Goal: Check status: Check status

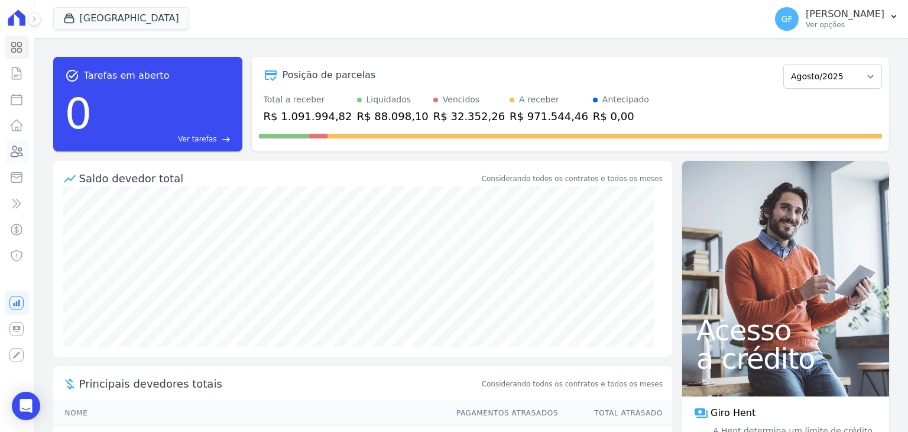
click at [14, 147] on icon at bounding box center [16, 151] width 14 height 14
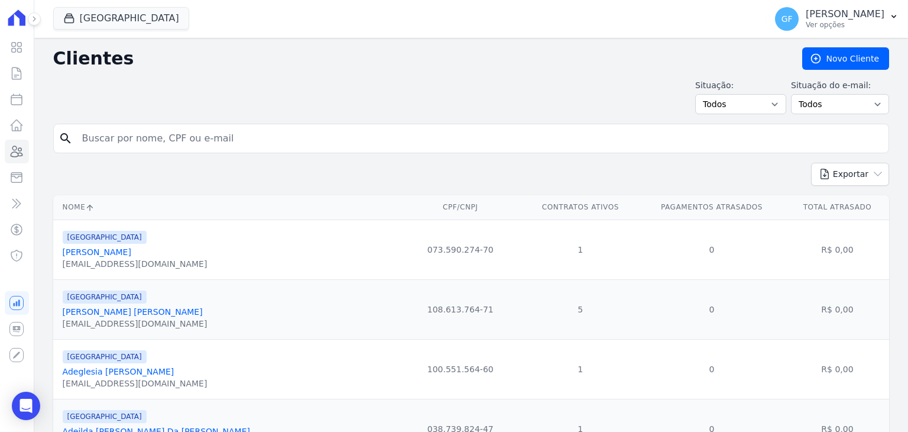
click at [169, 133] on input "search" at bounding box center [479, 139] width 809 height 24
paste input "Eu gosto de você, mas eu não preciso de você. Eu sou completo por mim mesmo. Ho…"
type input "Eu gosto de você, mas eu não preciso de você. Eu sou completo por mim mesmo. Ho…"
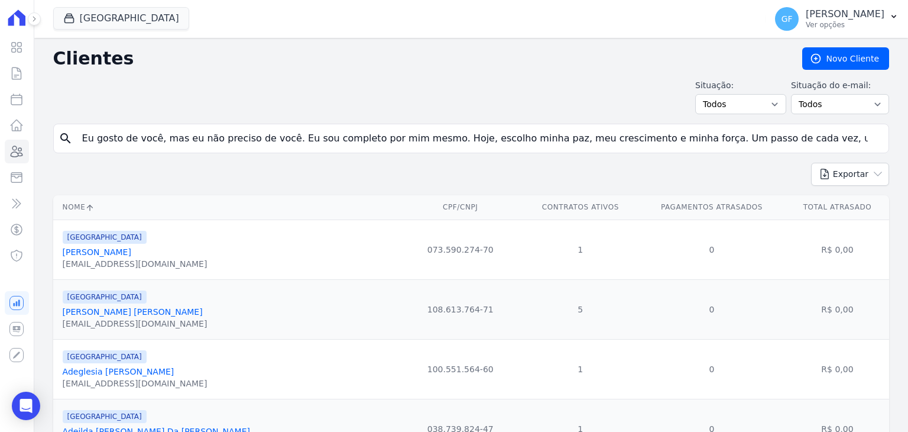
drag, startPoint x: 78, startPoint y: 138, endPoint x: 908, endPoint y: 187, distance: 831.1
click at [908, 187] on main "Clientes [GEOGRAPHIC_DATA] Situação: Todos Adimplentes Inadimplentes Situação d…" at bounding box center [471, 235] width 874 height 394
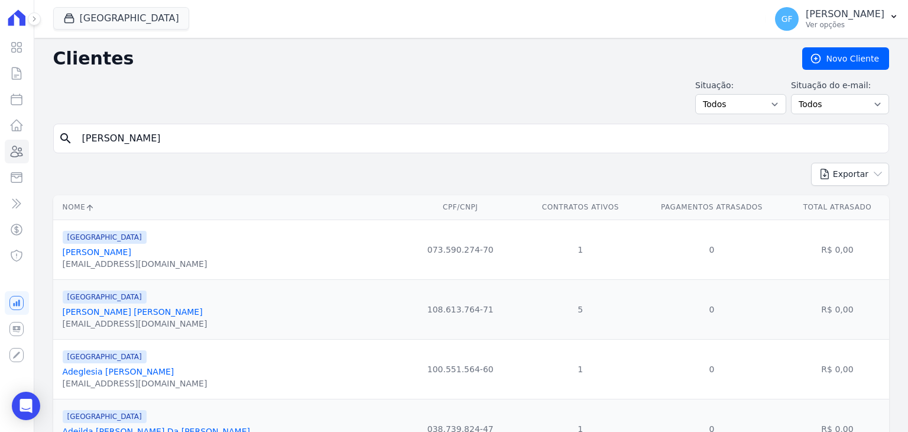
type input "[PERSON_NAME]"
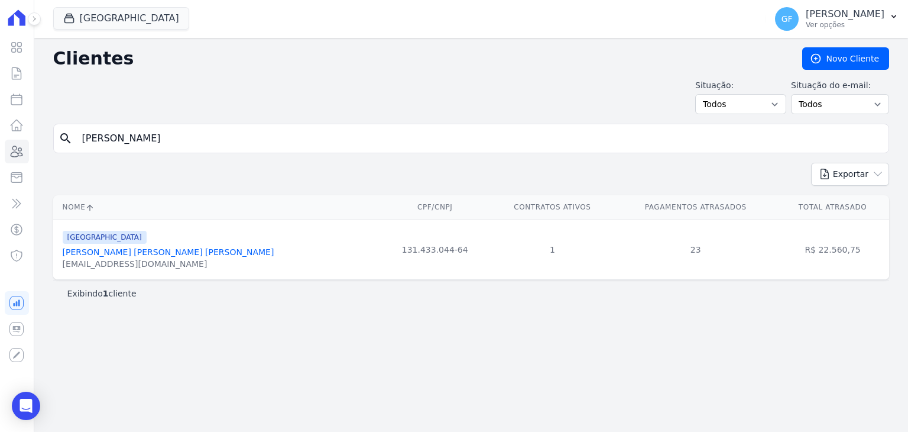
click at [125, 248] on link "[PERSON_NAME] [PERSON_NAME] [PERSON_NAME]" at bounding box center [169, 251] width 212 height 9
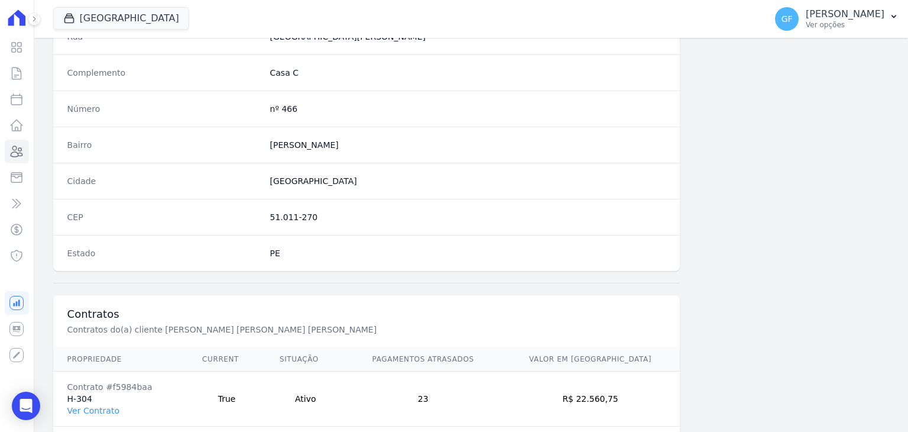
scroll to position [612, 0]
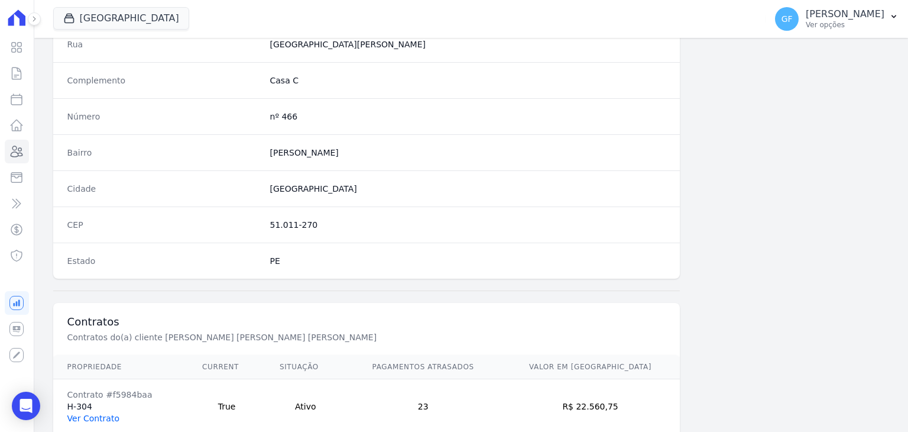
click at [95, 410] on link "Ver Contrato" at bounding box center [93, 417] width 52 height 9
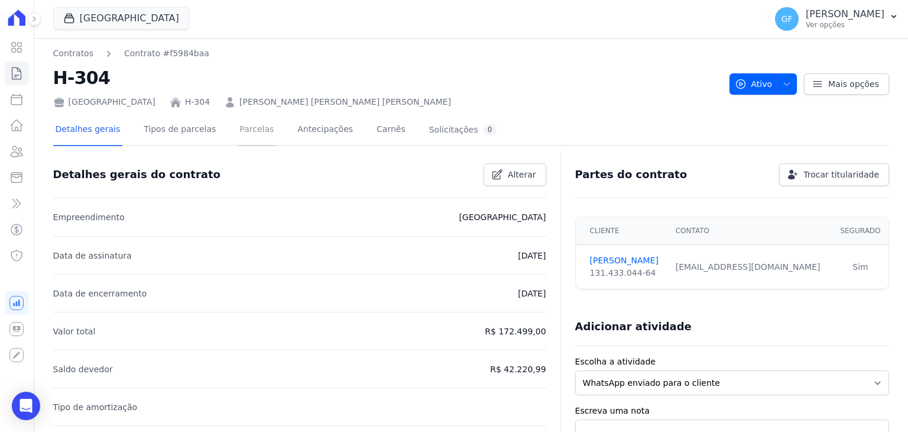
click at [248, 120] on link "Parcelas" at bounding box center [256, 130] width 39 height 31
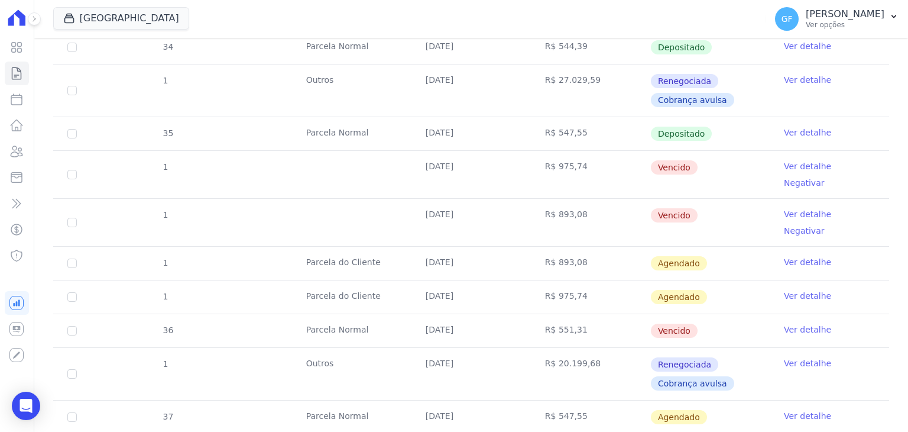
scroll to position [1005, 0]
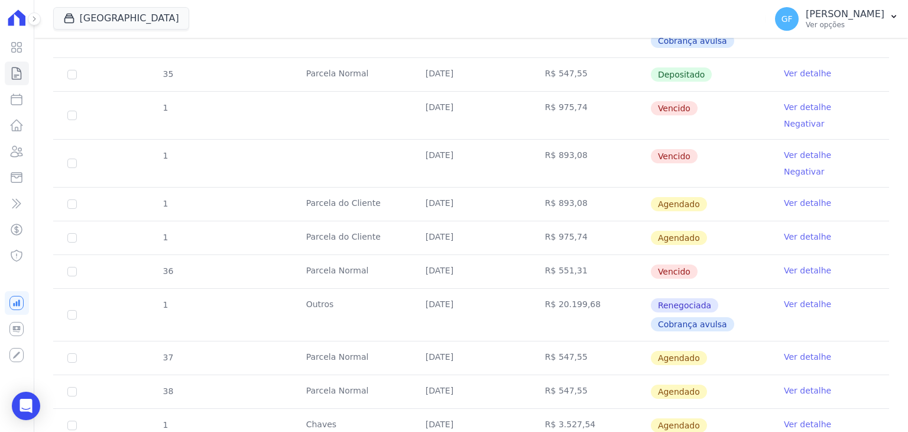
drag, startPoint x: 493, startPoint y: 167, endPoint x: 762, endPoint y: 165, distance: 269.1
click at [762, 254] on tr "36 [GEOGRAPHIC_DATA] [DATE] R$ 551,31 [GEOGRAPHIC_DATA] Ver detalhe" at bounding box center [471, 271] width 836 height 34
click at [739, 255] on td "Vencido" at bounding box center [709, 271] width 119 height 33
click at [799, 264] on link "Ver detalhe" at bounding box center [807, 270] width 47 height 12
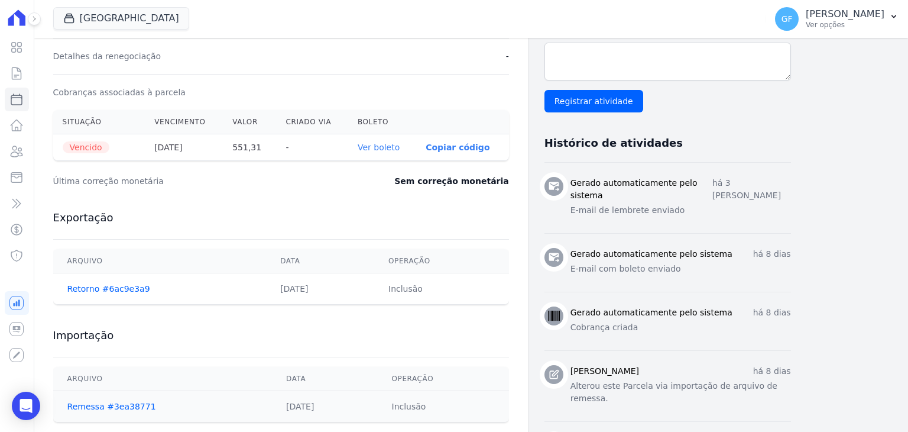
scroll to position [414, 0]
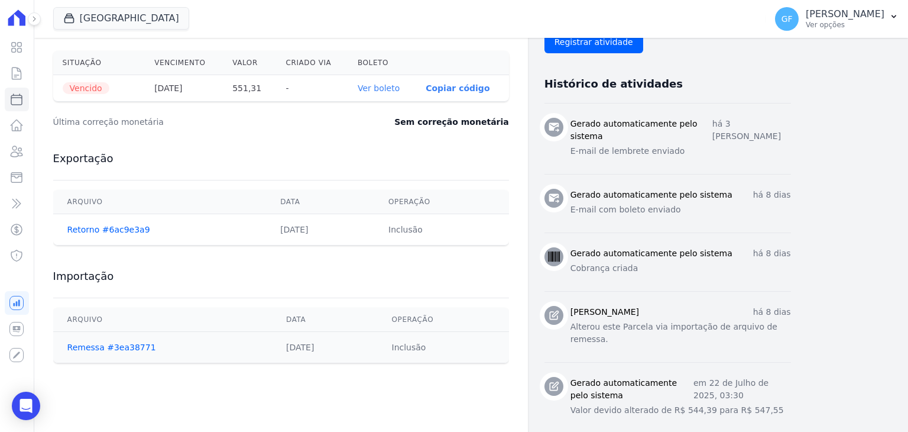
click at [384, 93] on th "Ver boleto" at bounding box center [382, 88] width 68 height 27
click at [387, 92] on link "Ver boleto" at bounding box center [379, 87] width 42 height 9
click at [14, 43] on icon at bounding box center [16, 47] width 14 height 14
